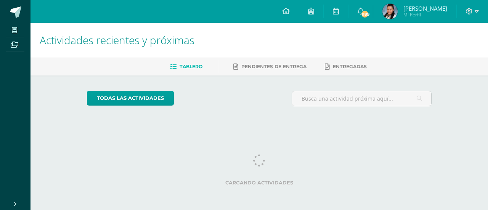
click at [392, 15] on img at bounding box center [390, 11] width 15 height 15
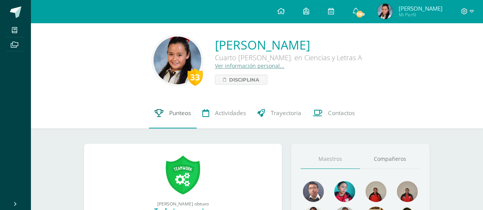
click at [180, 113] on span "Punteos" at bounding box center [180, 113] width 22 height 8
